Goal: Task Accomplishment & Management: Use online tool/utility

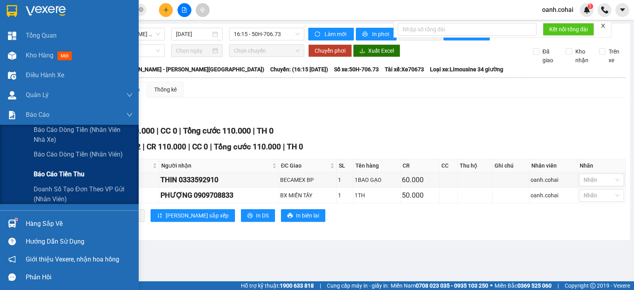
click at [74, 175] on span "Báo cáo tiền thu" at bounding box center [59, 174] width 51 height 10
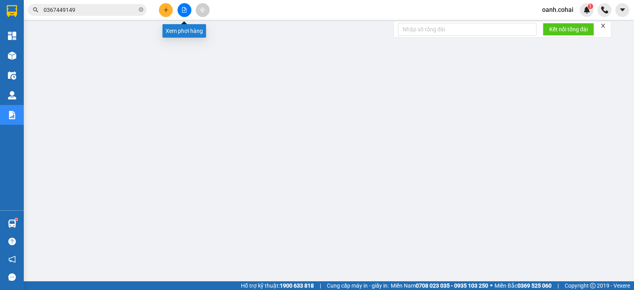
click at [185, 6] on button at bounding box center [184, 10] width 14 height 14
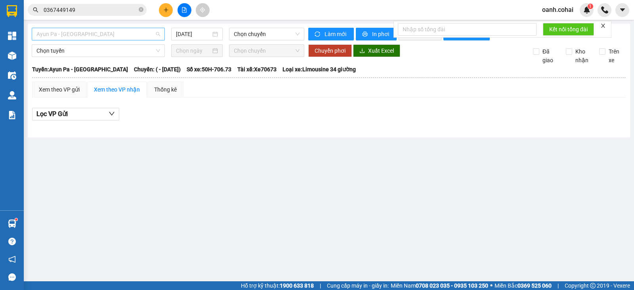
click at [120, 35] on span "Ayun Pa - [GEOGRAPHIC_DATA]" at bounding box center [98, 34] width 124 height 12
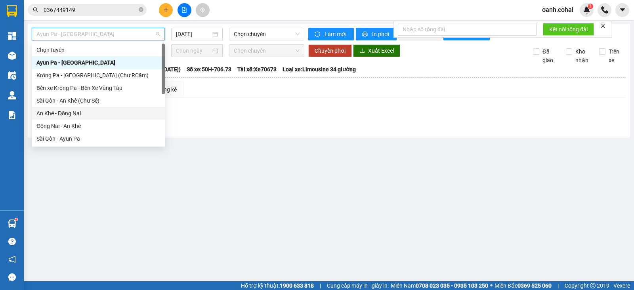
click at [73, 111] on div "An Khê - Đồng Nai" at bounding box center [98, 113] width 124 height 9
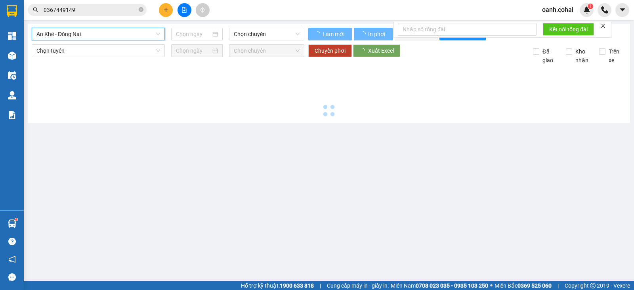
type input "[DATE]"
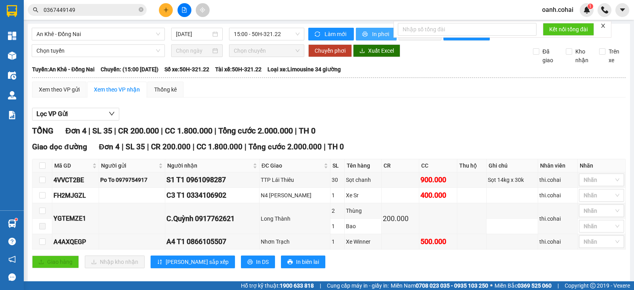
click at [372, 34] on span "In phơi" at bounding box center [381, 34] width 18 height 9
click at [119, 40] on div "An Khê - Đồng Nai [DATE] 15:00 - 50H-321.22" at bounding box center [168, 34] width 272 height 13
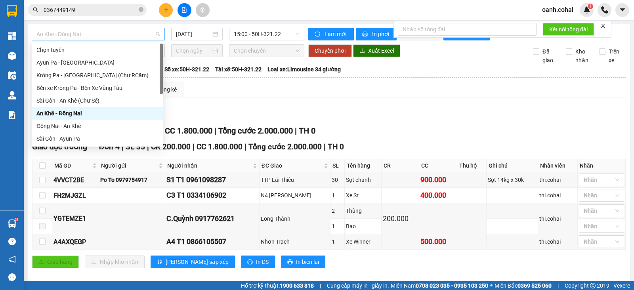
click at [125, 31] on span "An Khê - Đồng Nai" at bounding box center [98, 34] width 124 height 12
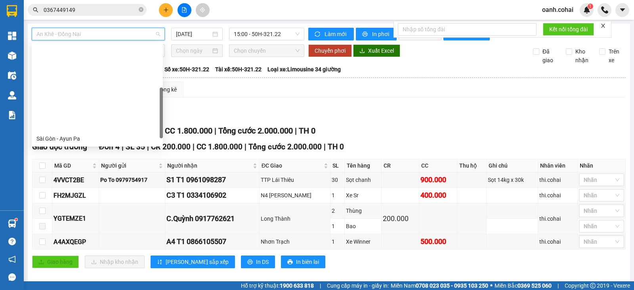
click at [81, 210] on div "An Khê - [GEOGRAPHIC_DATA] ([PERSON_NAME])" at bounding box center [97, 214] width 122 height 9
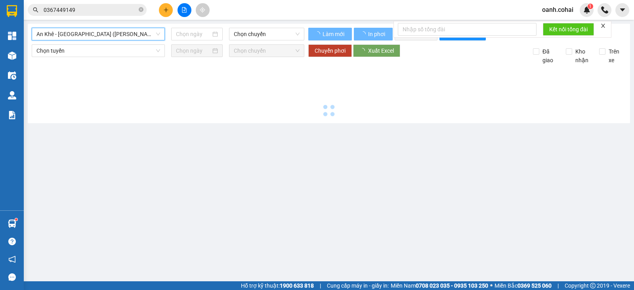
type input "[DATE]"
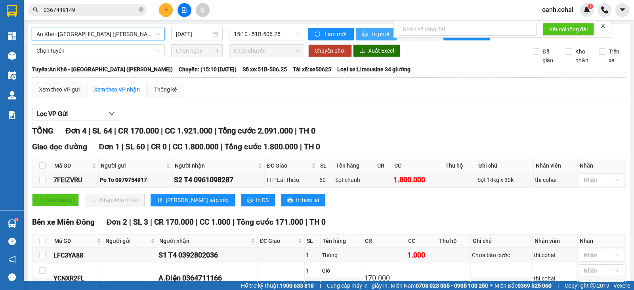
click at [370, 38] on button "In phơi" at bounding box center [376, 34] width 41 height 13
click at [136, 34] on span "An Khê - [GEOGRAPHIC_DATA] ([PERSON_NAME])" at bounding box center [98, 34] width 124 height 12
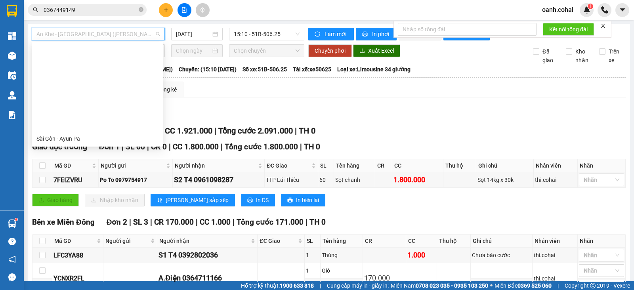
click at [90, 160] on div "Krông Pa - [GEOGRAPHIC_DATA] ([GEOGRAPHIC_DATA])" at bounding box center [97, 164] width 122 height 9
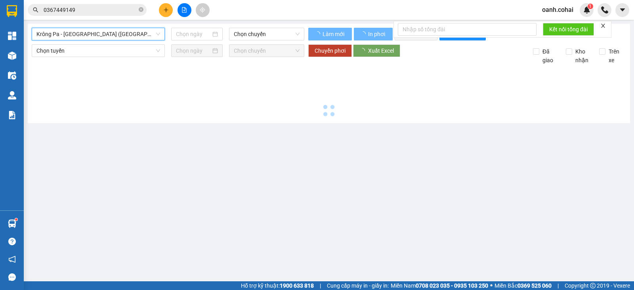
type input "[DATE]"
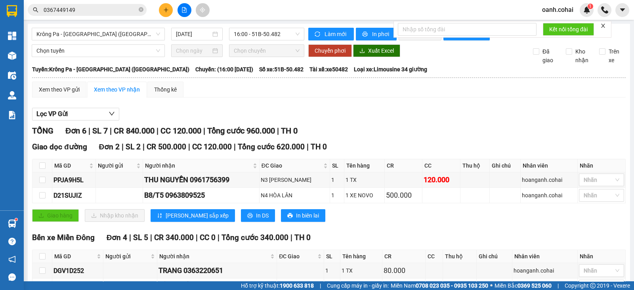
click at [383, 115] on div "Lọc VP Gửi" at bounding box center [328, 114] width 593 height 13
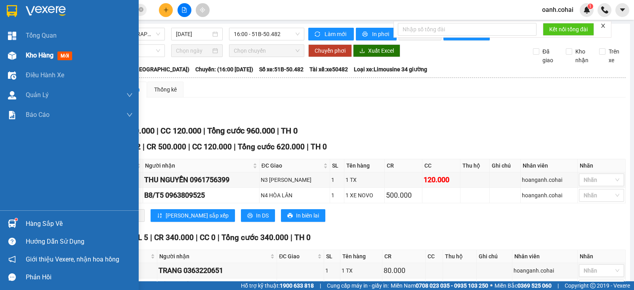
click at [40, 57] on span "Kho hàng" at bounding box center [40, 55] width 28 height 8
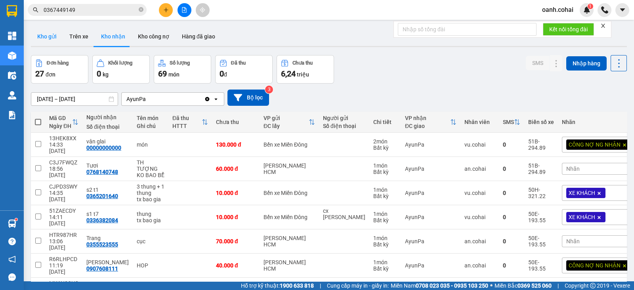
click at [46, 38] on button "Kho gửi" at bounding box center [47, 36] width 32 height 19
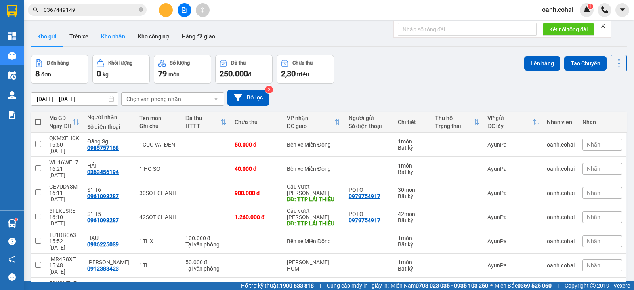
click at [109, 32] on button "Kho nhận" at bounding box center [113, 36] width 37 height 19
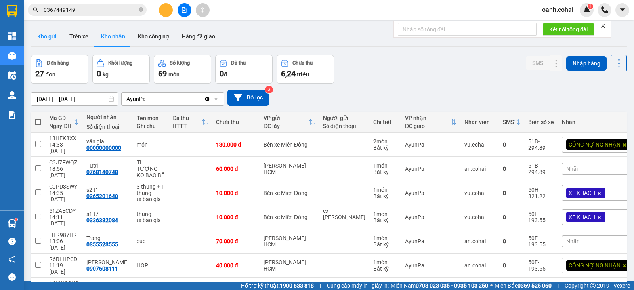
click at [51, 36] on button "Kho gửi" at bounding box center [47, 36] width 32 height 19
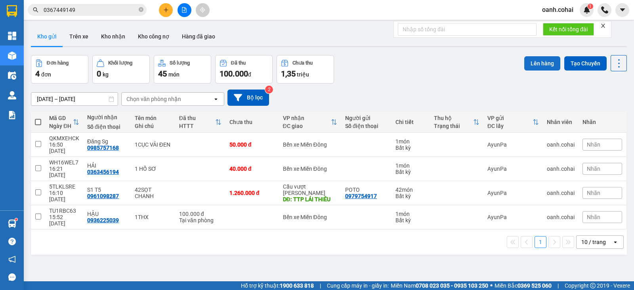
click at [538, 63] on button "Lên hàng" at bounding box center [542, 63] width 36 height 14
click at [405, 86] on div "[DATE] – [DATE] Press the down arrow key to interact with the calendar and sele…" at bounding box center [329, 98] width 596 height 28
click at [184, 10] on icon "file-add" at bounding box center [184, 10] width 6 height 6
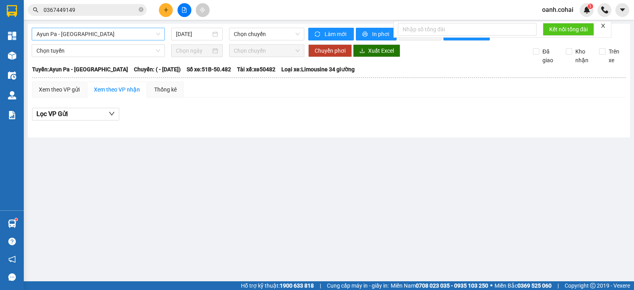
click at [138, 36] on span "Ayun Pa - [GEOGRAPHIC_DATA]" at bounding box center [98, 34] width 124 height 12
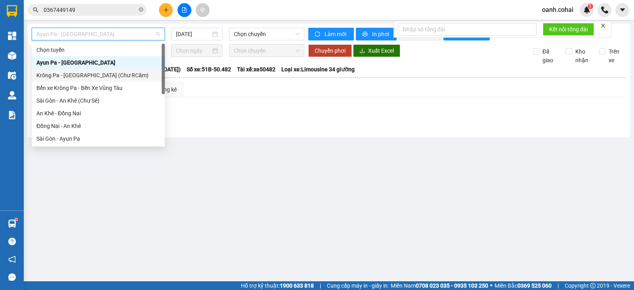
click at [106, 76] on div "Krông Pa - [GEOGRAPHIC_DATA] (Chư RCăm)" at bounding box center [98, 75] width 124 height 9
type input "[DATE]"
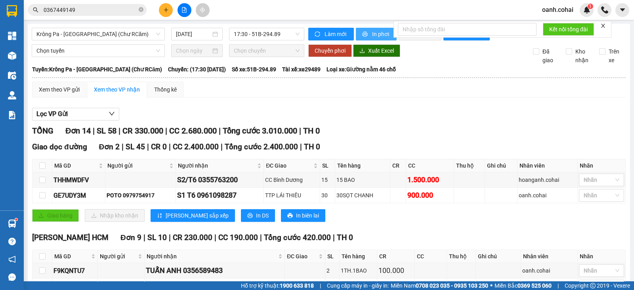
click at [381, 34] on span "In phơi" at bounding box center [381, 34] width 18 height 9
click at [131, 30] on span "Krông Pa - [GEOGRAPHIC_DATA] (Chư RCăm)" at bounding box center [98, 34] width 124 height 12
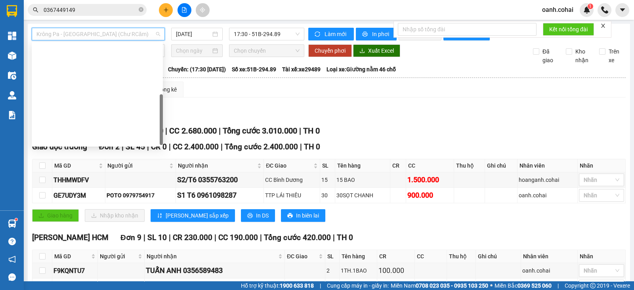
click at [82, 160] on div "Krông Pa - [GEOGRAPHIC_DATA] ([GEOGRAPHIC_DATA])" at bounding box center [97, 164] width 122 height 9
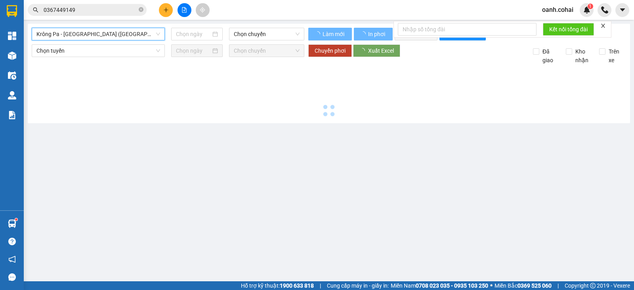
type input "[DATE]"
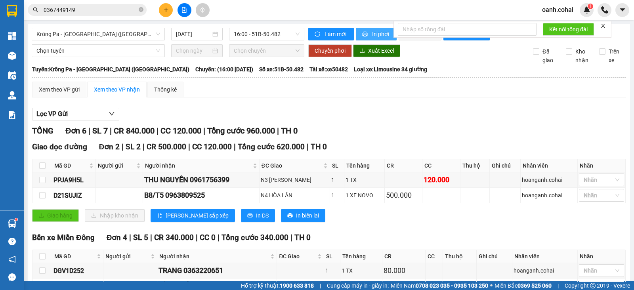
click at [376, 33] on span "In phơi" at bounding box center [381, 34] width 18 height 9
